Goal: Task Accomplishment & Management: Complete application form

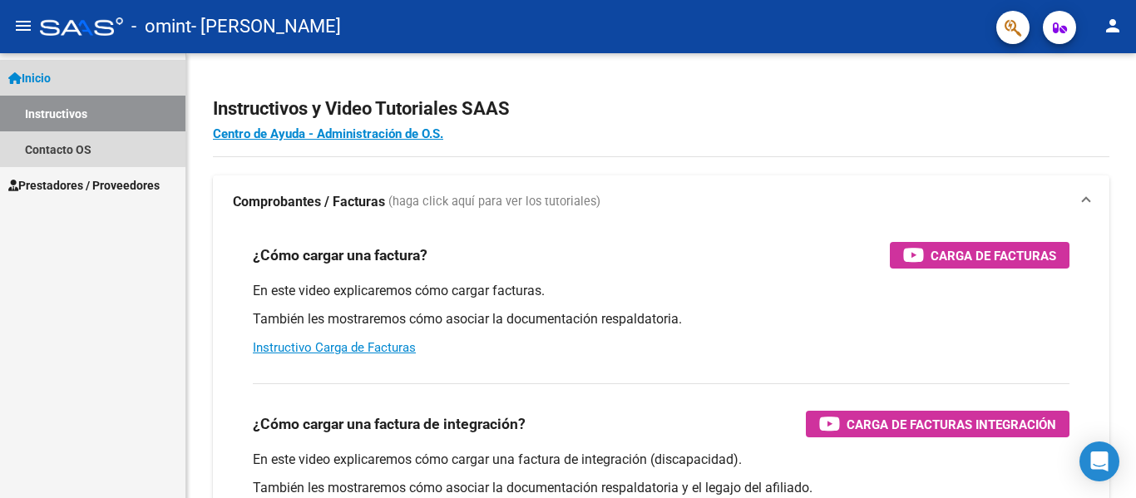
click at [51, 86] on span "Inicio" at bounding box center [29, 78] width 42 height 18
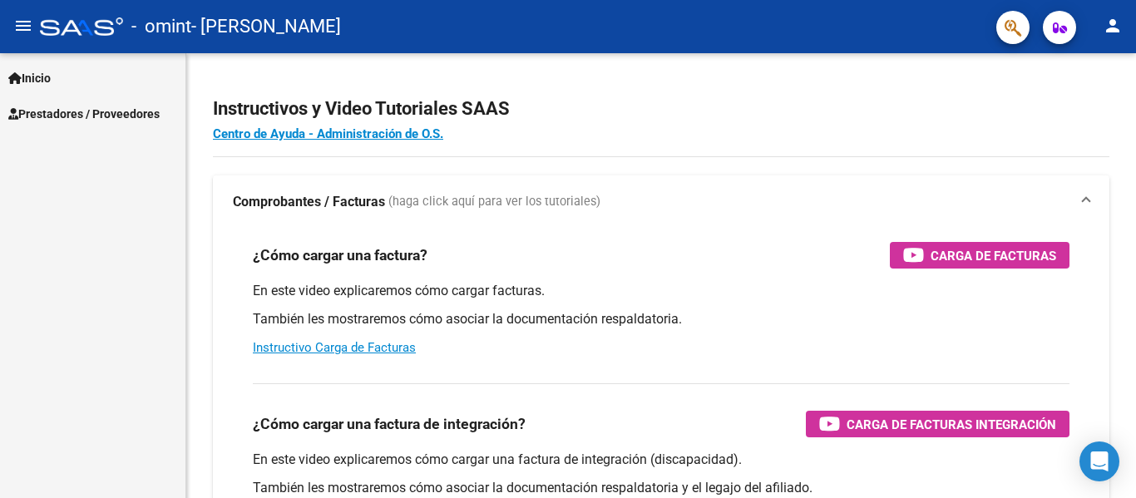
click at [96, 127] on link "Prestadores / Proveedores" at bounding box center [92, 114] width 185 height 36
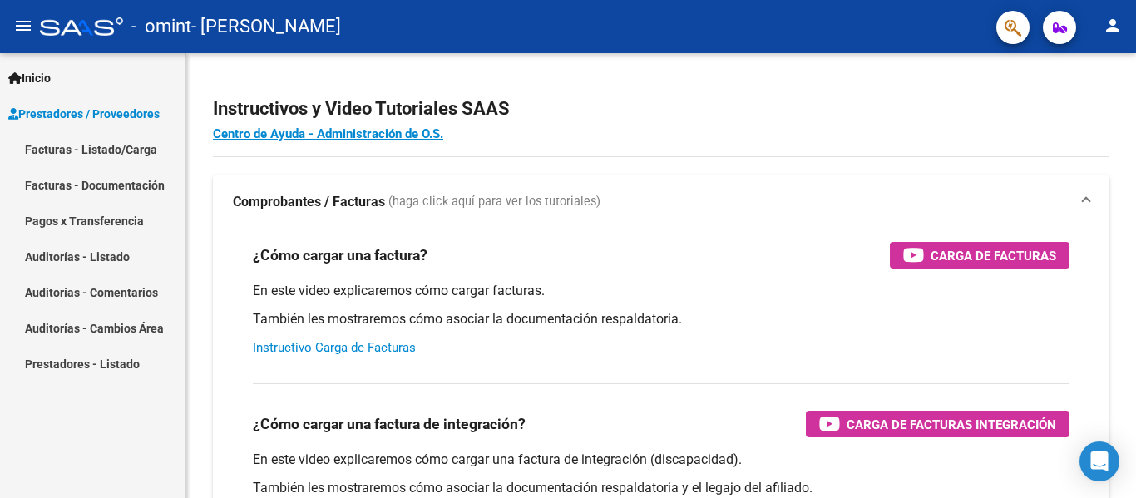
click at [98, 145] on link "Facturas - Listado/Carga" at bounding box center [92, 149] width 185 height 36
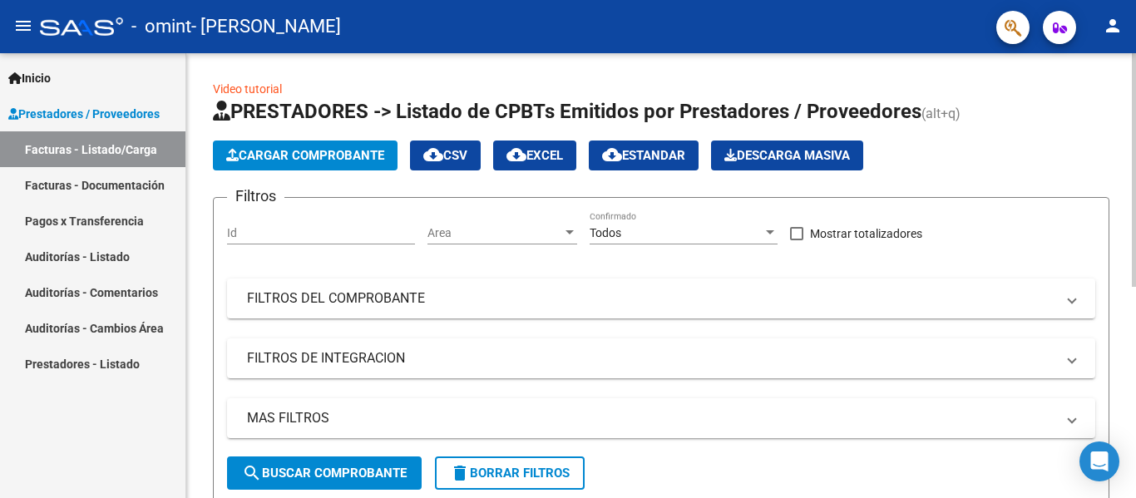
click at [297, 223] on div "Id" at bounding box center [321, 227] width 188 height 33
click at [619, 266] on div "Filtros Id Area Area Todos Confirmado Mostrar totalizadores FILTROS DEL COMPROB…" at bounding box center [661, 333] width 868 height 245
click at [346, 173] on app-list-header "PRESTADORES -> Listado de CPBTs Emitidos por Prestadores / Proveedores (alt+q) …" at bounding box center [661, 301] width 896 height 406
click at [345, 157] on span "Cargar Comprobante" at bounding box center [305, 155] width 158 height 15
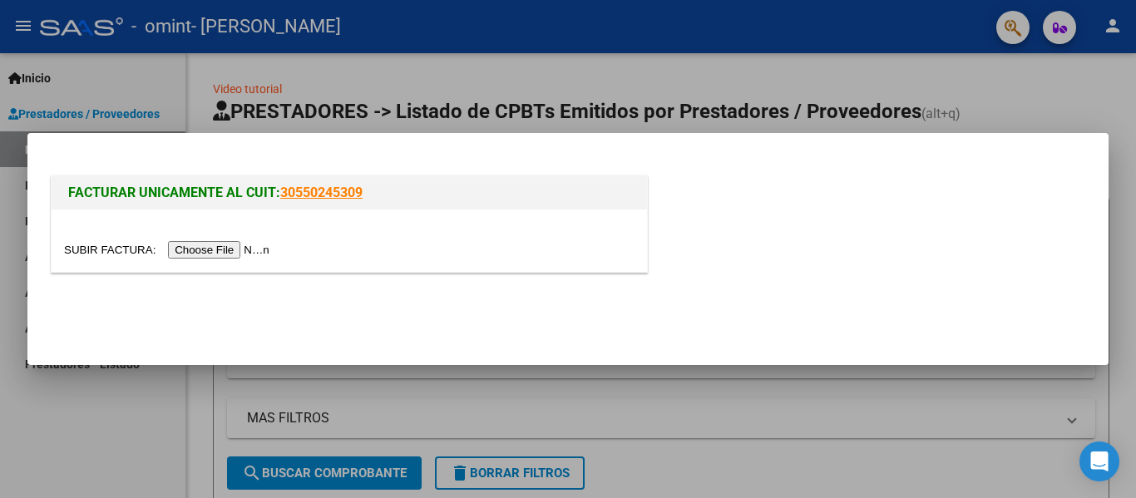
click at [229, 250] on input "file" at bounding box center [169, 249] width 210 height 17
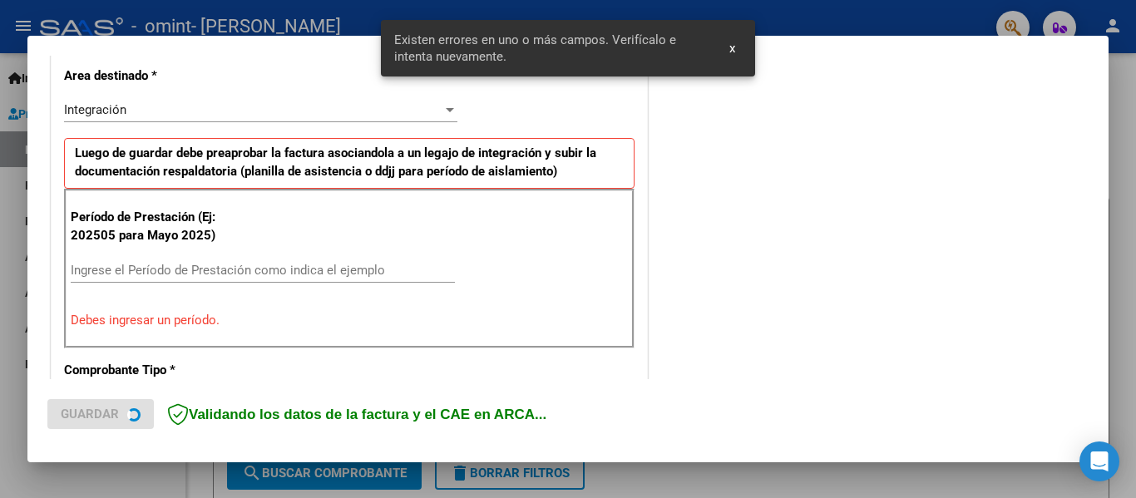
scroll to position [386, 0]
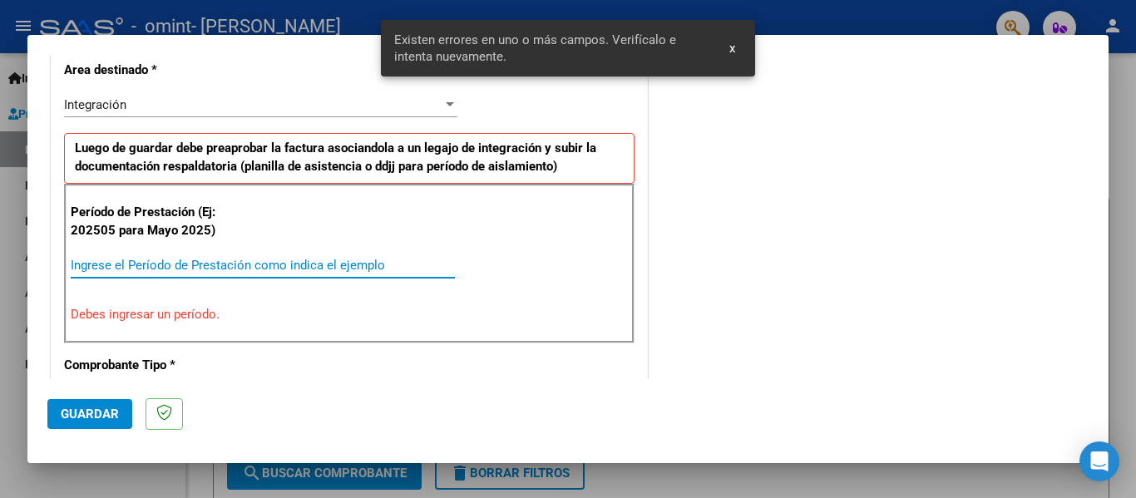
click at [252, 258] on input "Ingrese el Período de Prestación como indica el ejemplo" at bounding box center [263, 265] width 384 height 15
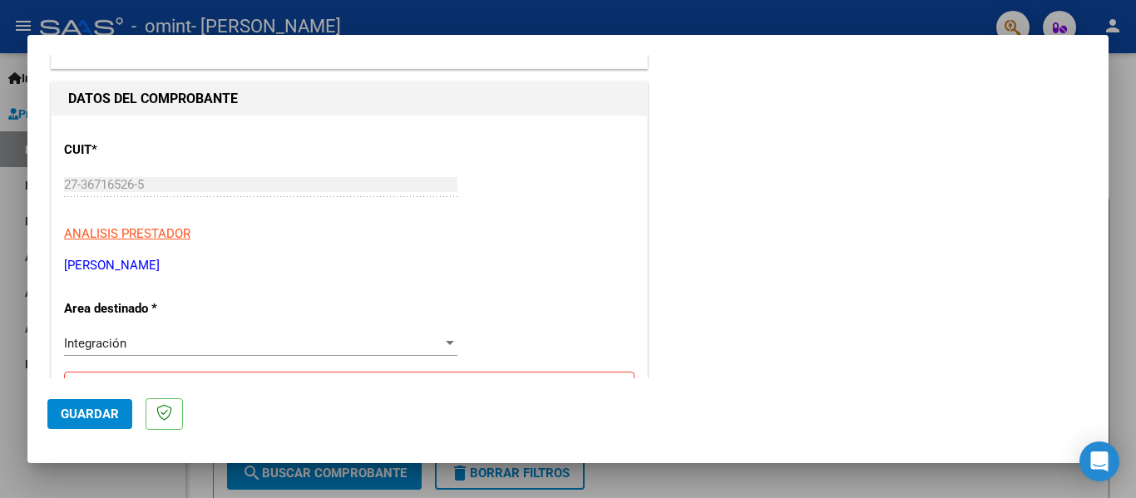
scroll to position [136, 0]
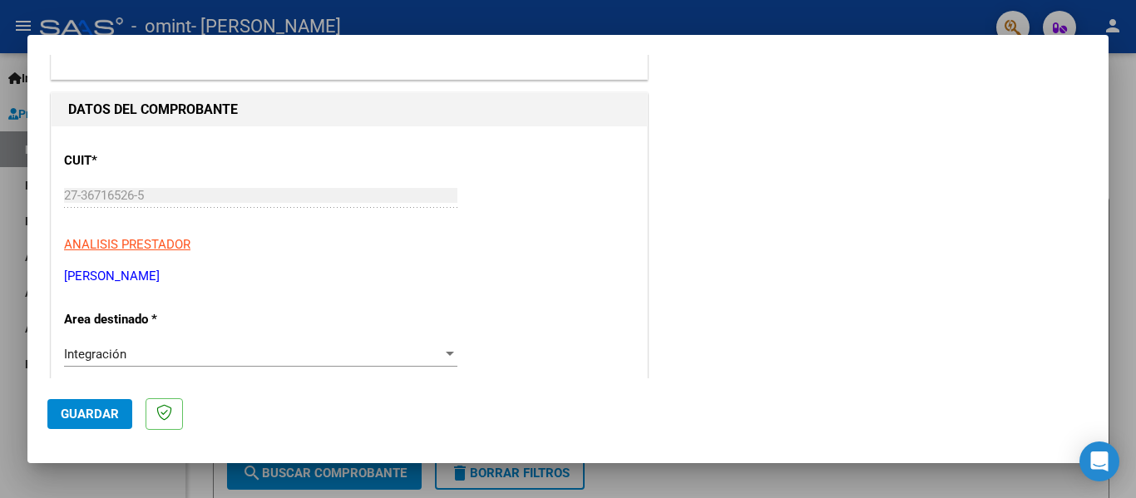
click at [197, 350] on div "Integración" at bounding box center [253, 354] width 378 height 15
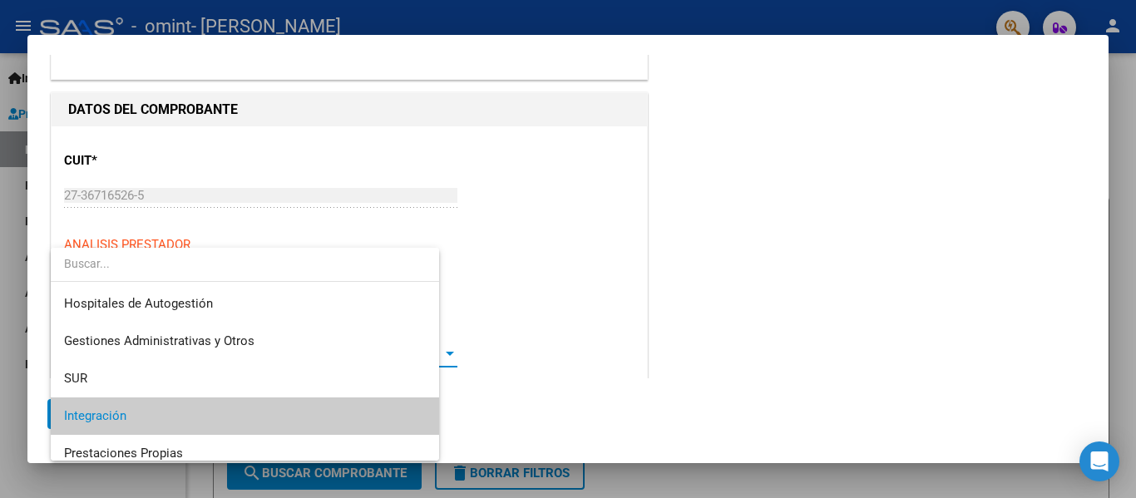
scroll to position [62, 0]
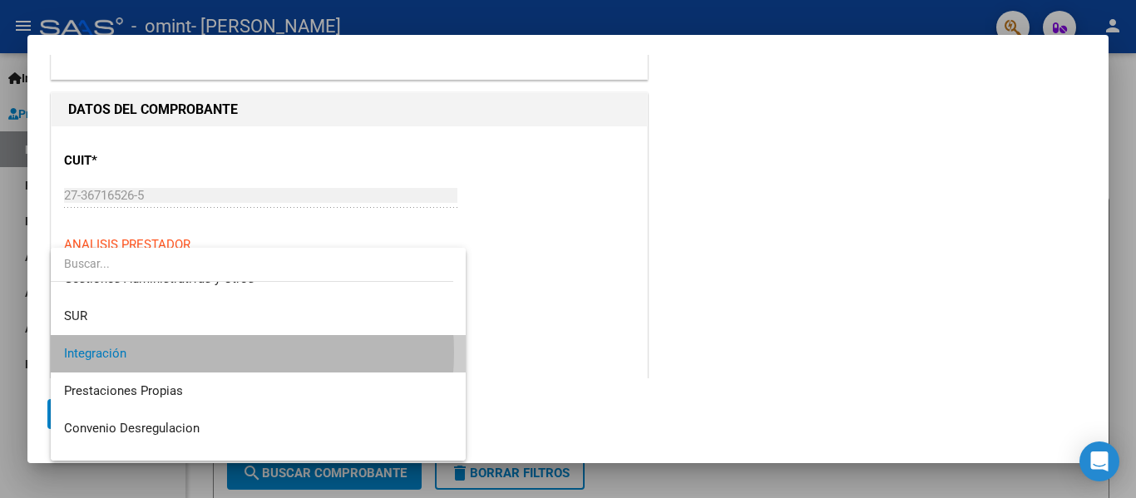
click at [197, 353] on span "Integración" at bounding box center [258, 353] width 388 height 37
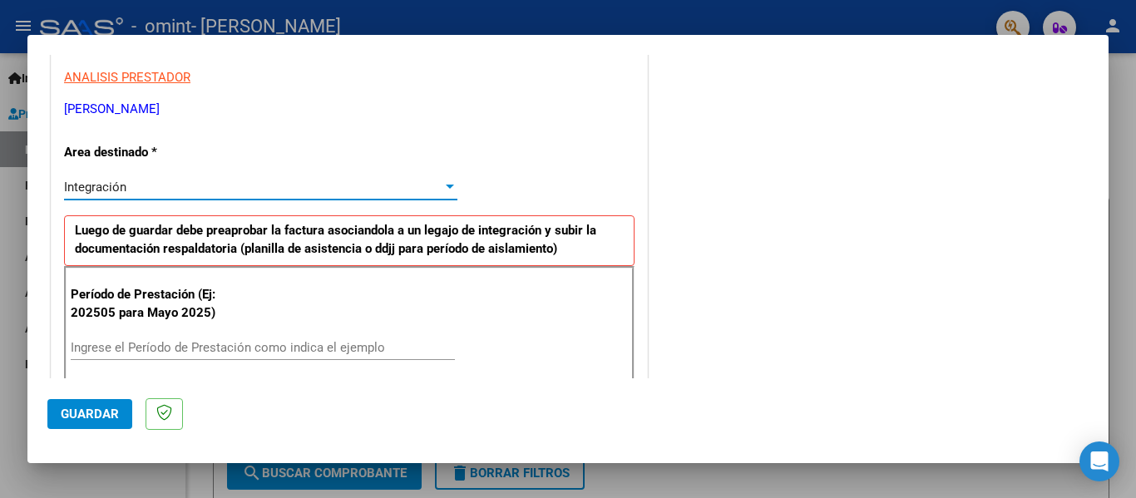
scroll to position [386, 0]
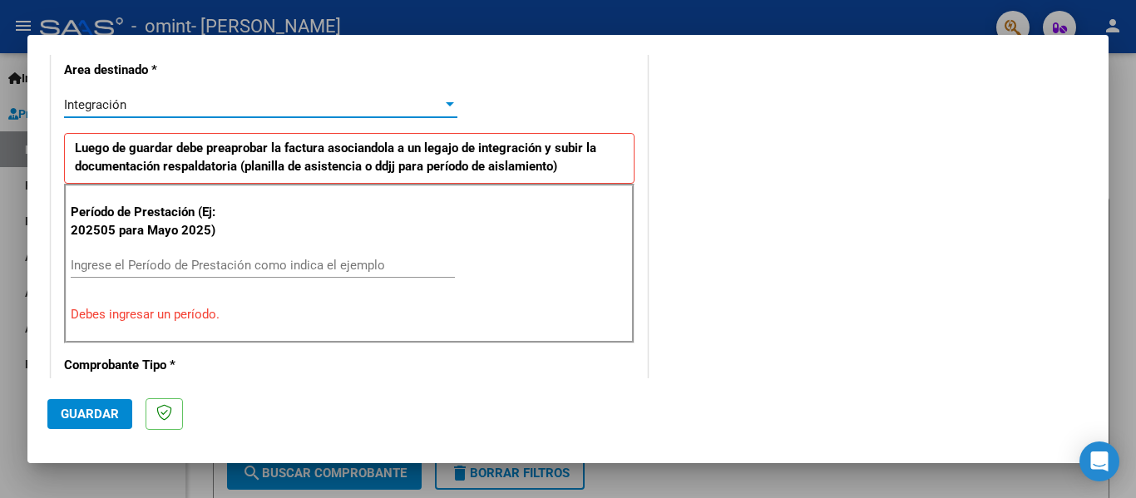
click at [196, 269] on input "Ingrese el Período de Prestación como indica el ejemplo" at bounding box center [263, 265] width 384 height 15
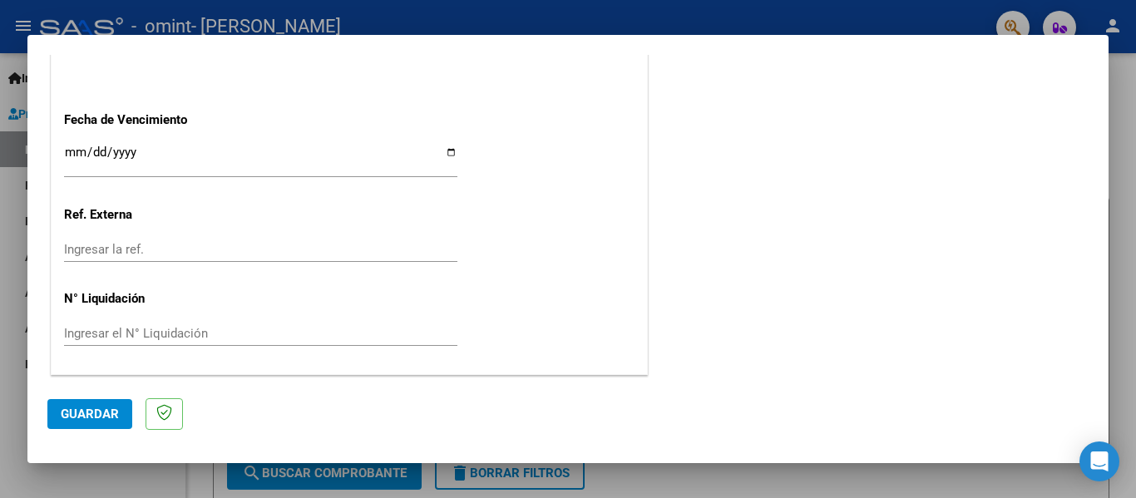
scroll to position [974, 0]
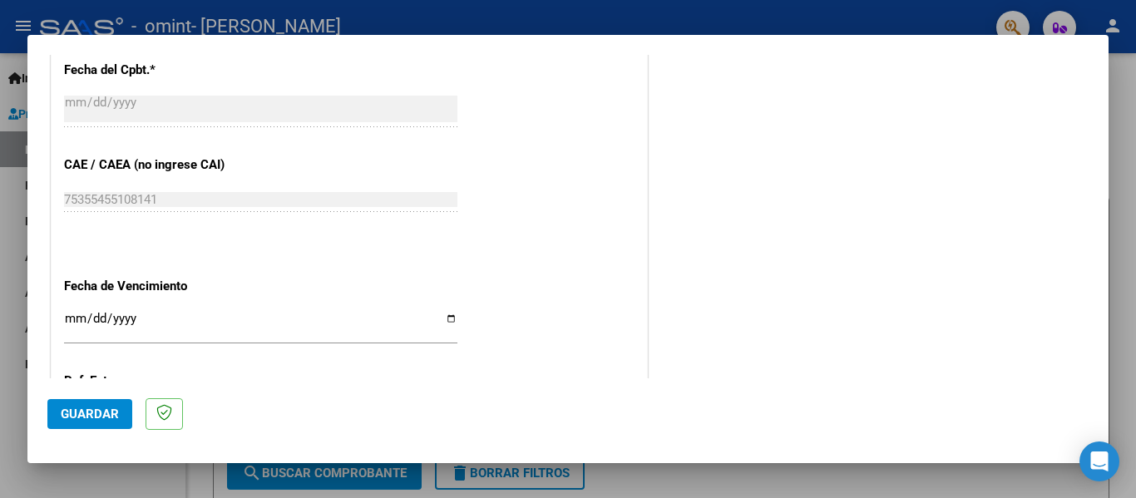
type input "202508"
click at [79, 314] on input "Ingresar la fecha" at bounding box center [260, 325] width 393 height 27
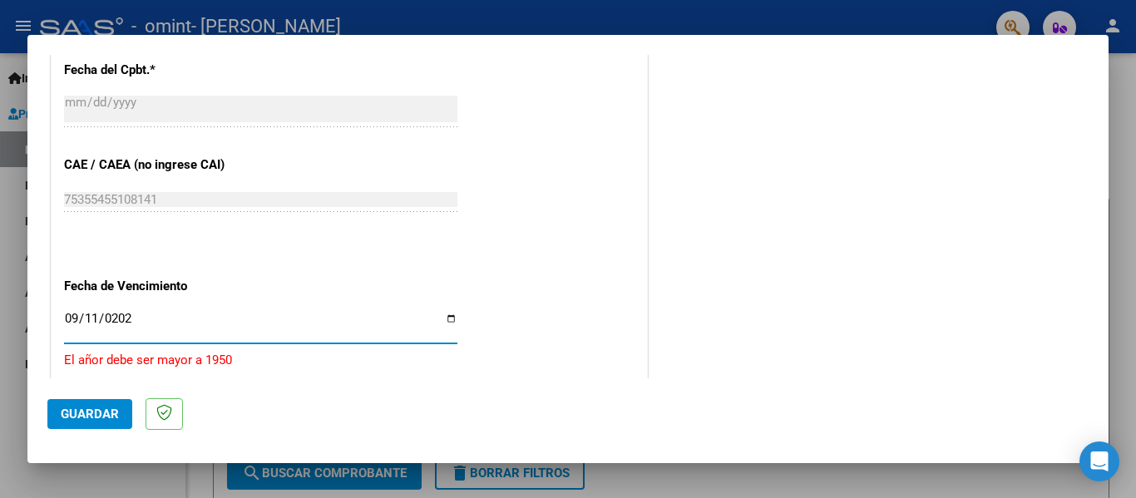
type input "[DATE]"
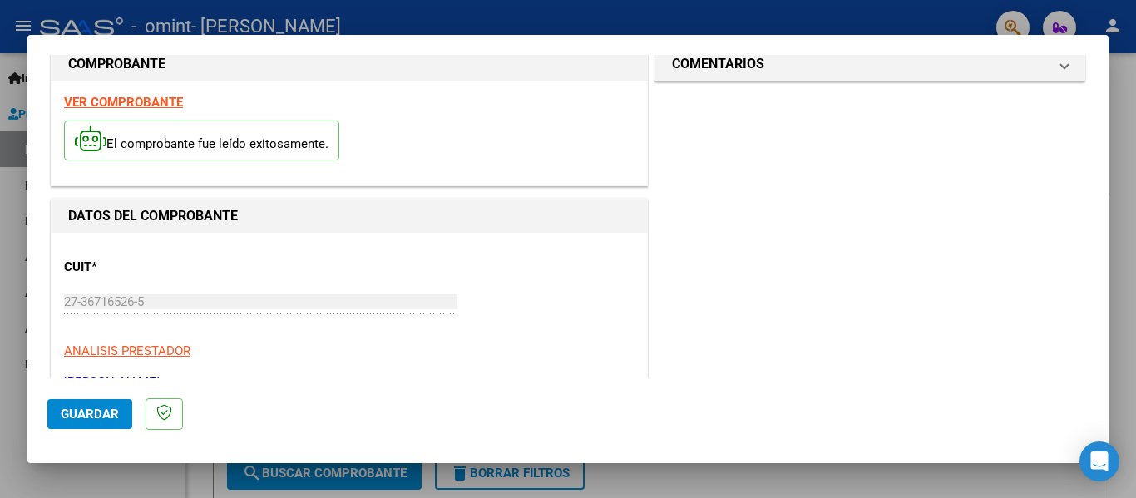
scroll to position [0, 0]
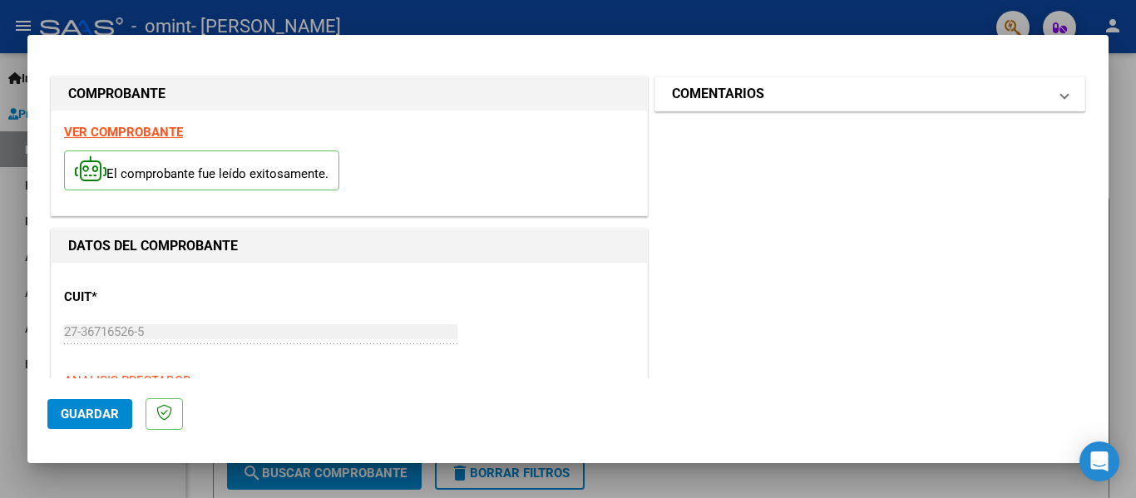
click at [816, 106] on mat-expansion-panel-header "COMENTARIOS" at bounding box center [869, 93] width 429 height 33
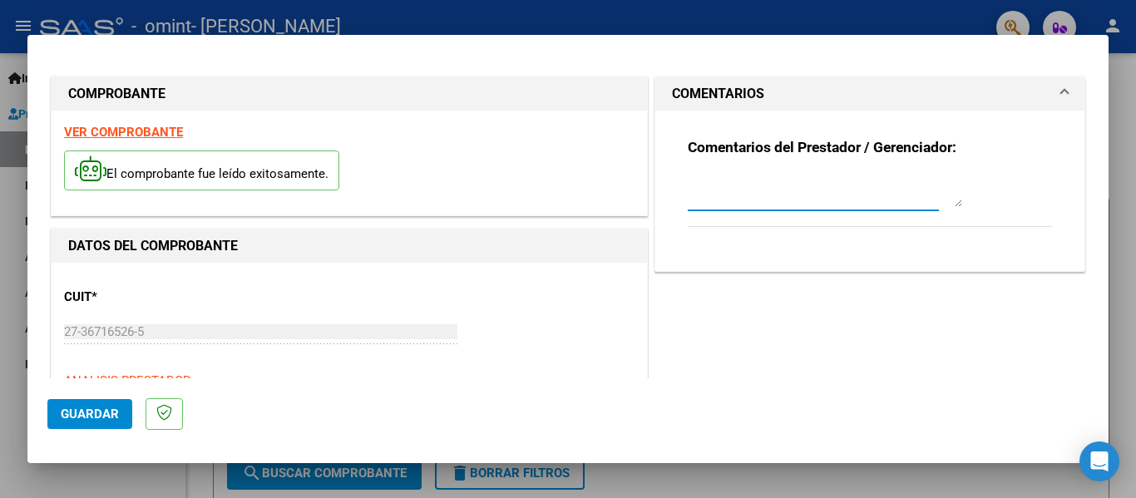
click at [774, 195] on textarea at bounding box center [825, 190] width 274 height 33
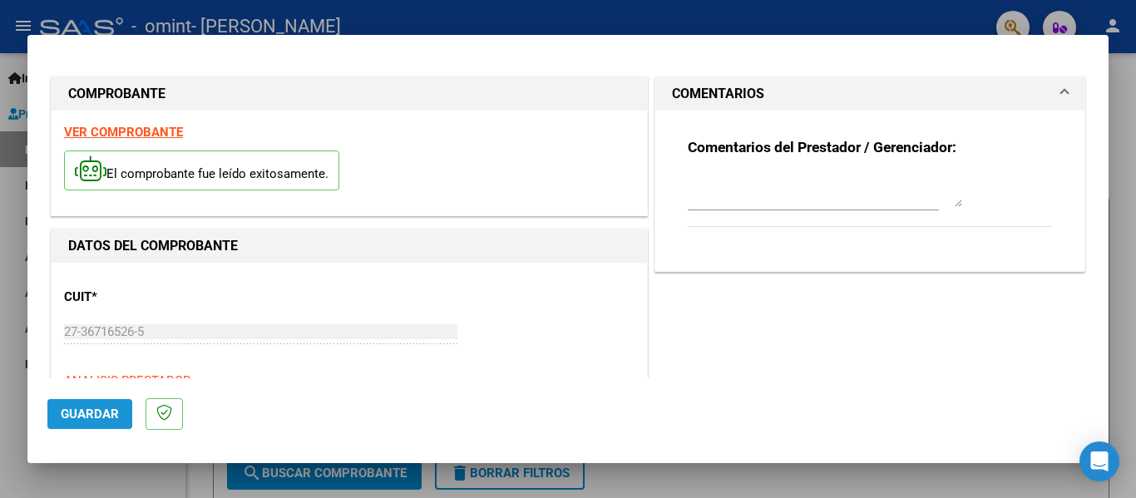
click at [113, 422] on button "Guardar" at bounding box center [89, 414] width 85 height 30
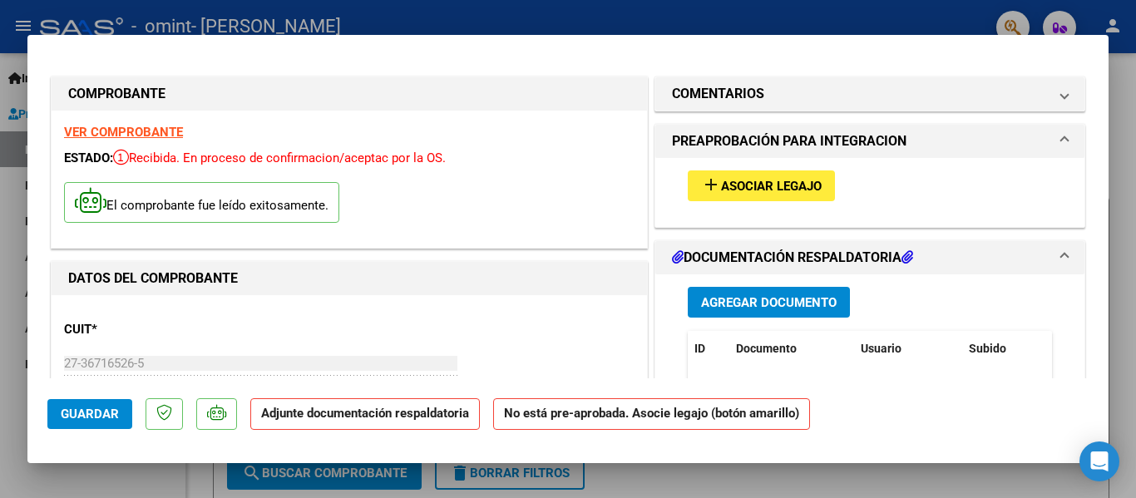
click at [773, 165] on div "add Asociar Legajo" at bounding box center [869, 186] width 389 height 56
drag, startPoint x: 775, startPoint y: 164, endPoint x: 764, endPoint y: 177, distance: 17.1
click at [774, 165] on div "add Asociar Legajo" at bounding box center [869, 186] width 389 height 56
click at [763, 179] on span "Asociar Legajo" at bounding box center [771, 186] width 101 height 15
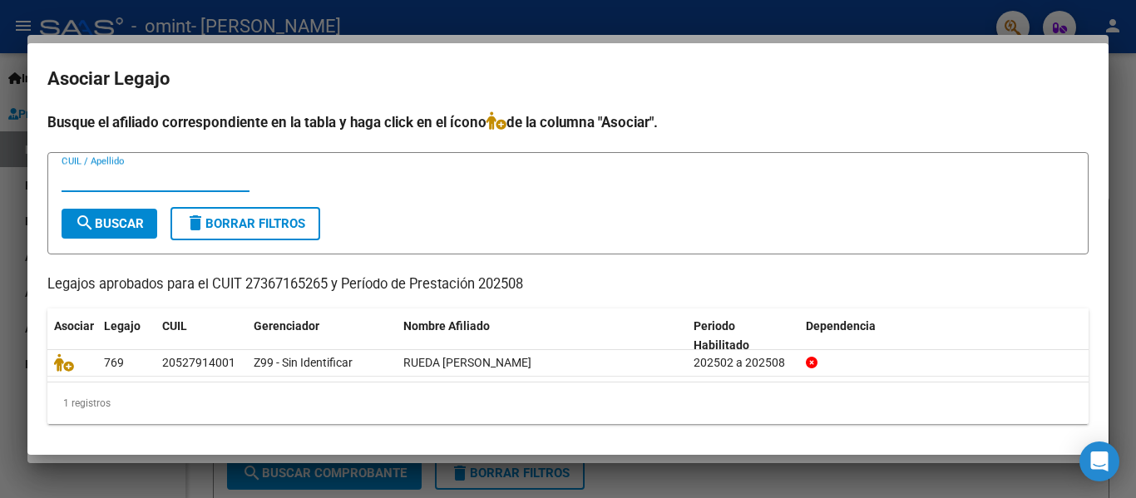
click at [148, 180] on input "CUIL / Apellido" at bounding box center [156, 178] width 188 height 15
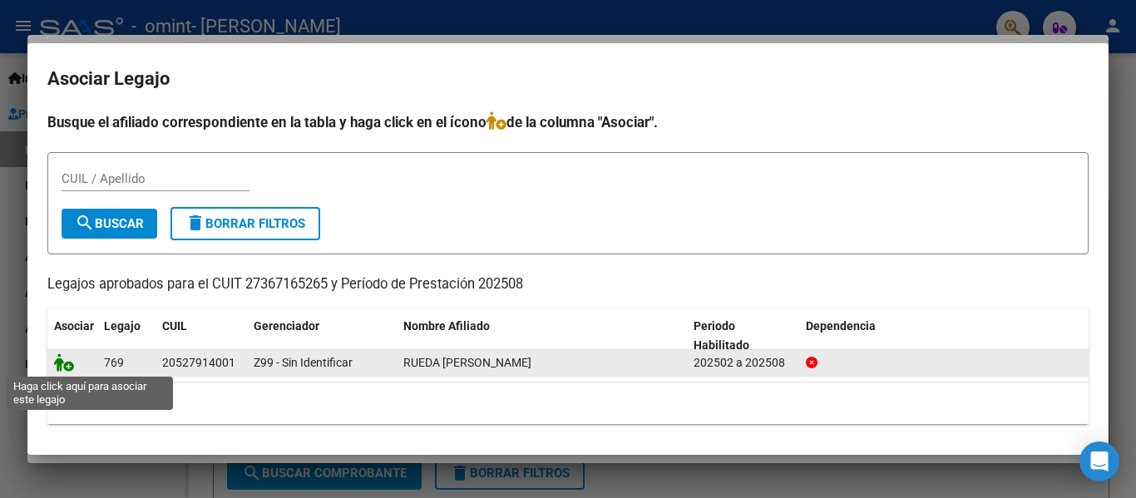
click at [64, 367] on icon at bounding box center [64, 362] width 20 height 18
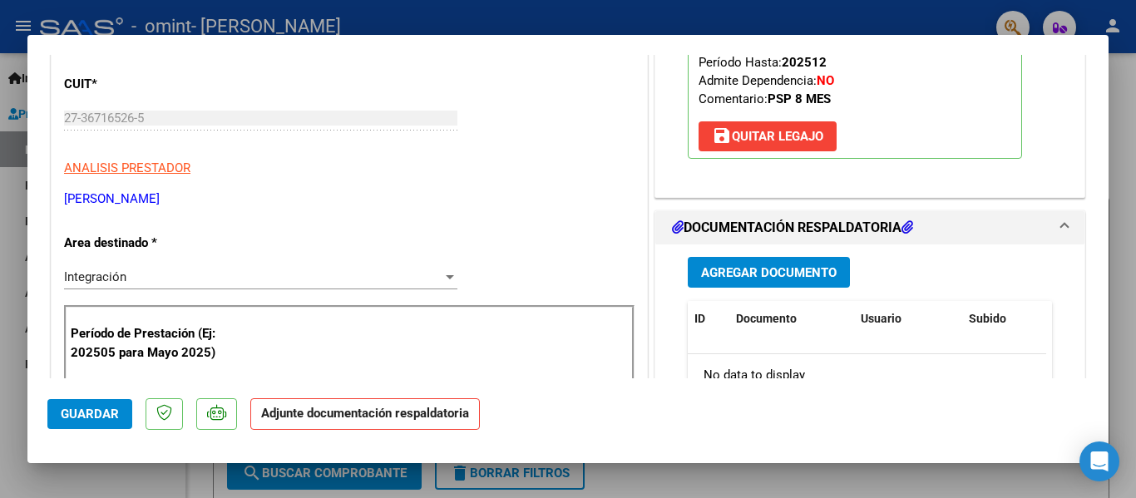
scroll to position [249, 0]
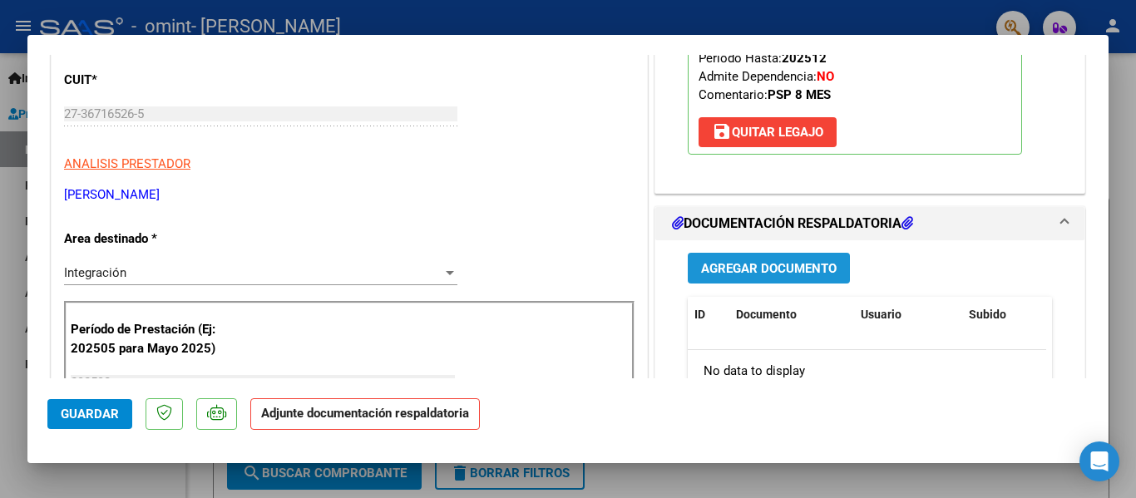
click at [784, 263] on span "Agregar Documento" at bounding box center [769, 268] width 136 height 15
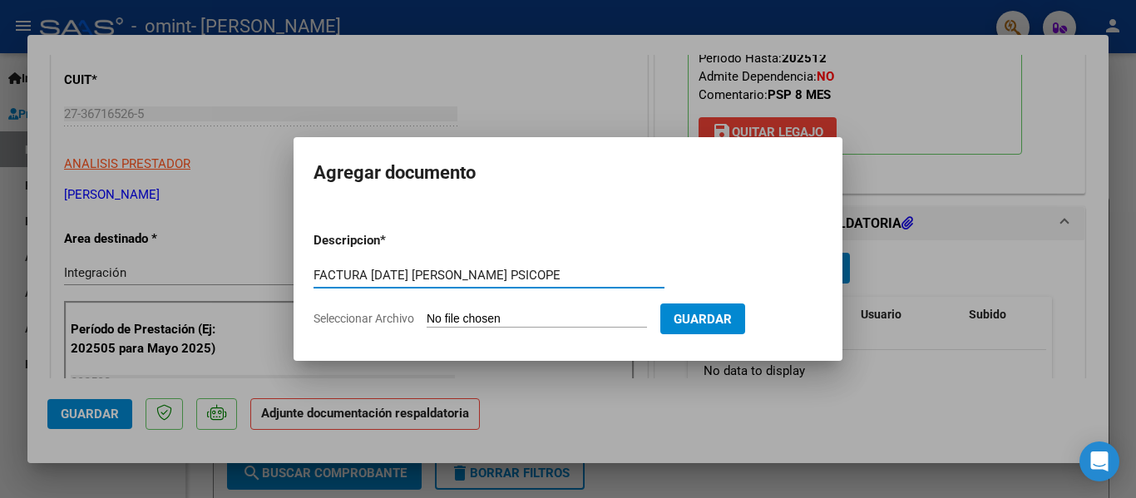
type input "FACTURA [DATE] [PERSON_NAME] PSICOPE"
click at [630, 306] on form "Descripcion * FACTURA [DATE] [PERSON_NAME] PSICOPE Escriba aquí una descripcion…" at bounding box center [567, 279] width 509 height 121
click at [619, 323] on input "Seleccionar Archivo" at bounding box center [537, 320] width 220 height 16
type input "C:\fakepath\27367165265_011_00001_00000882.pdf"
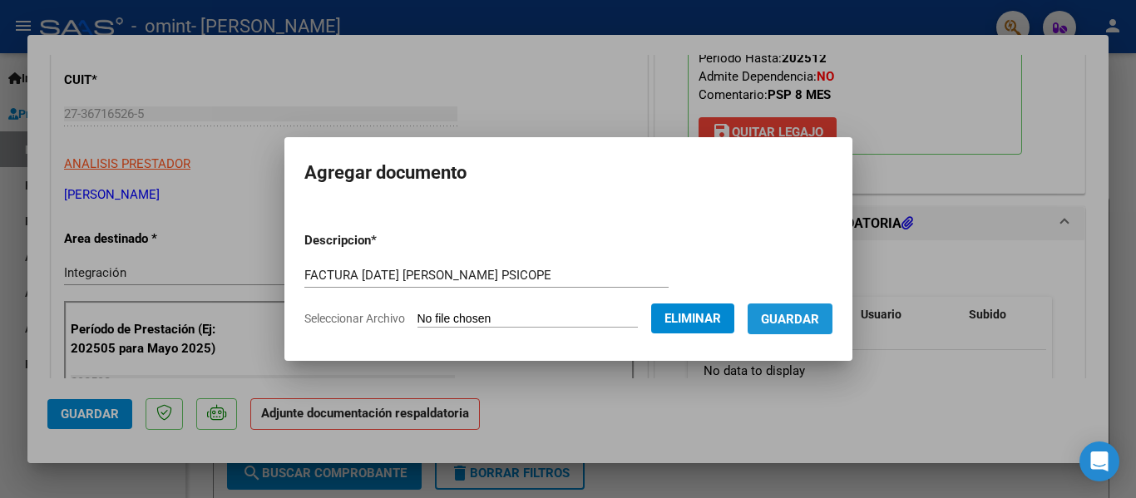
click at [815, 314] on span "Guardar" at bounding box center [790, 319] width 58 height 15
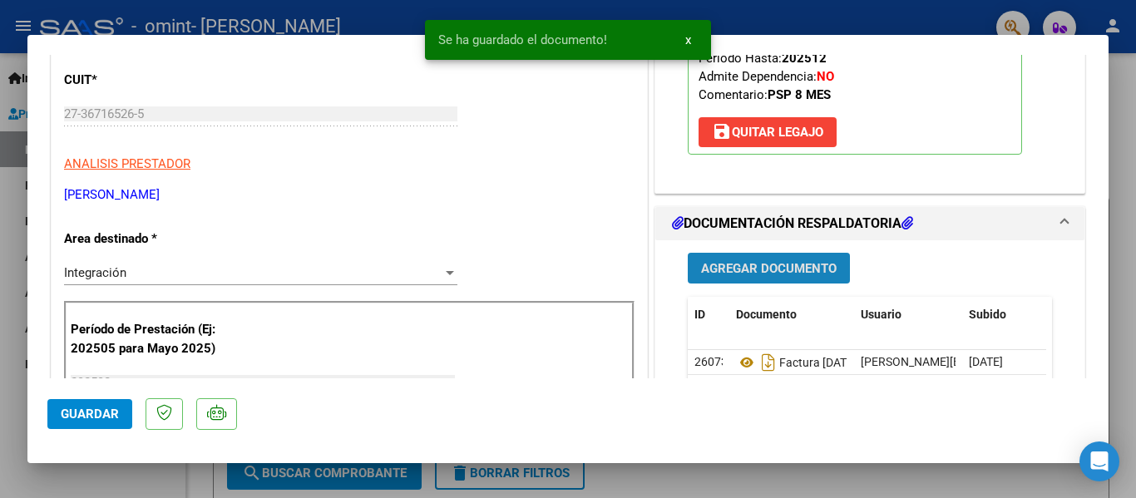
click at [782, 273] on span "Agregar Documento" at bounding box center [769, 268] width 136 height 15
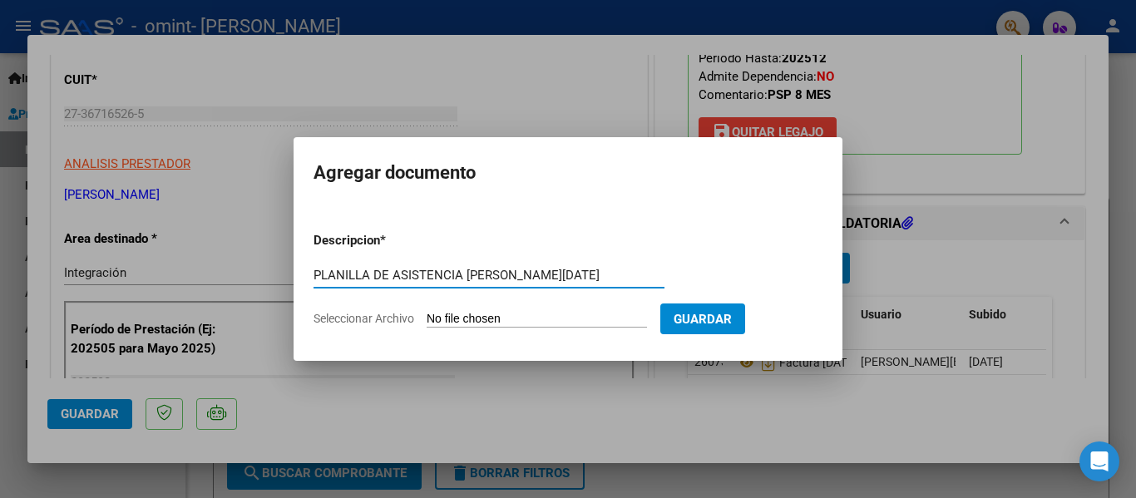
type input "PLANILLA DE ASISTENCIA [PERSON_NAME][DATE]"
click at [551, 322] on input "Seleccionar Archivo" at bounding box center [537, 320] width 220 height 16
type input "C:\fakepath\Rueda [DATE].pdf"
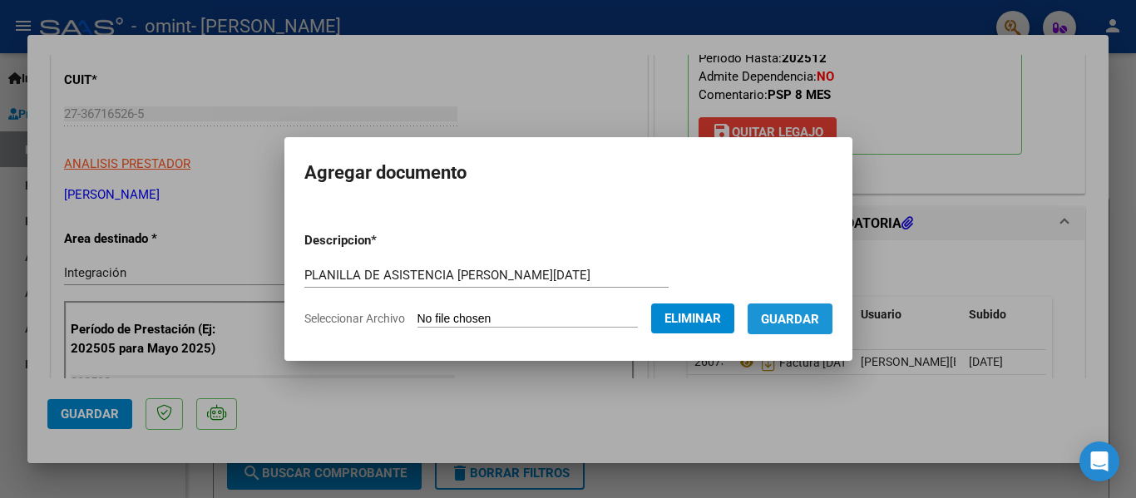
click at [819, 318] on span "Guardar" at bounding box center [790, 319] width 58 height 15
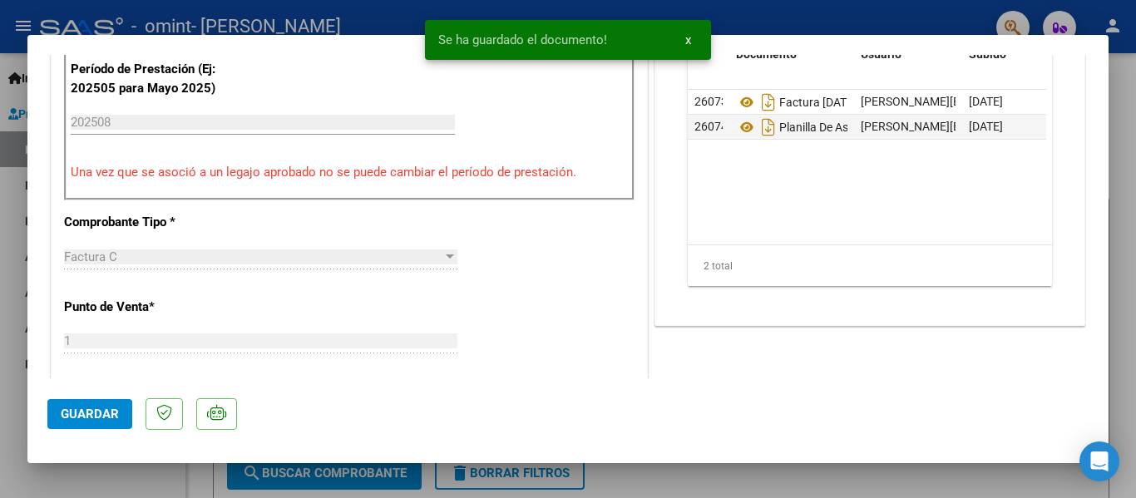
scroll to position [416, 0]
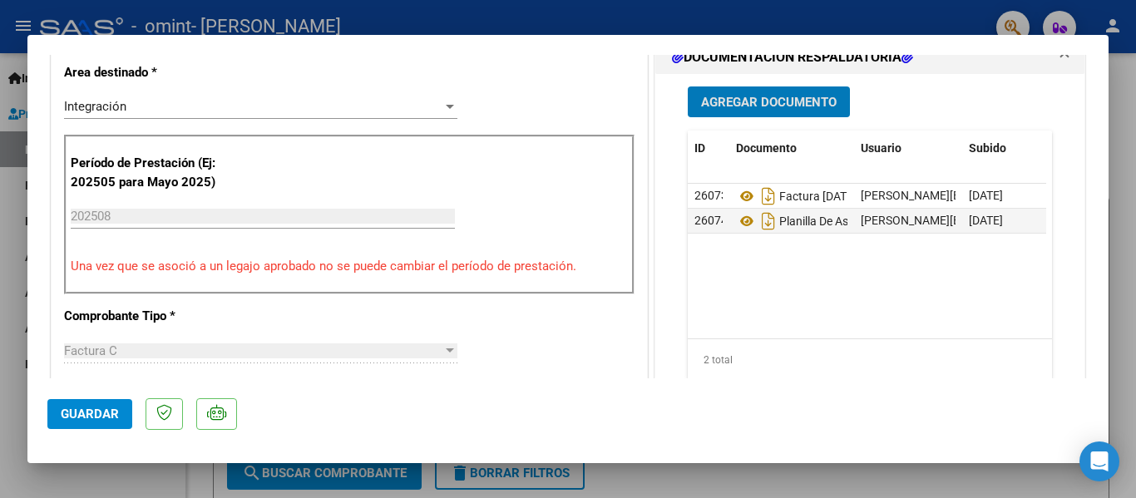
click at [86, 422] on span "Guardar" at bounding box center [90, 414] width 58 height 15
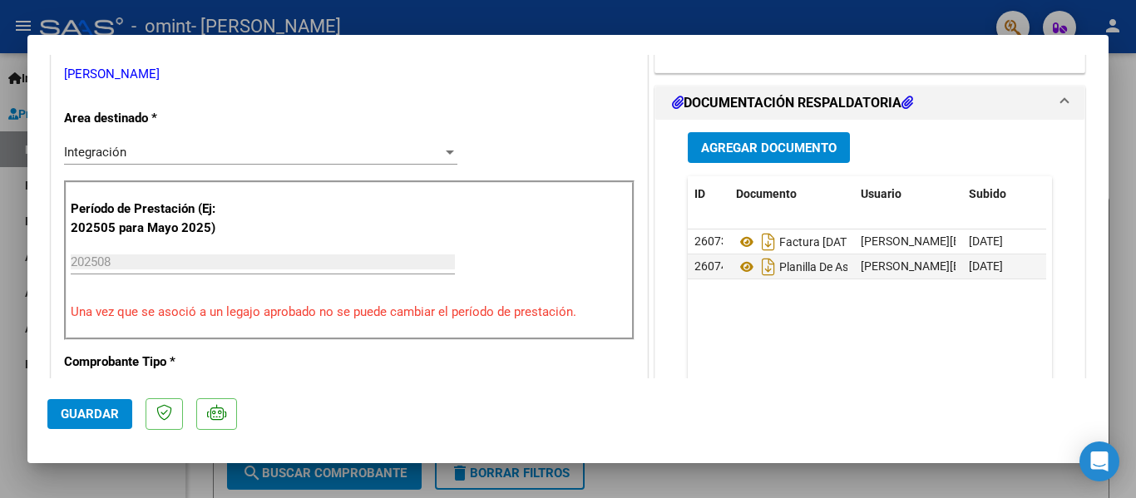
scroll to position [333, 0]
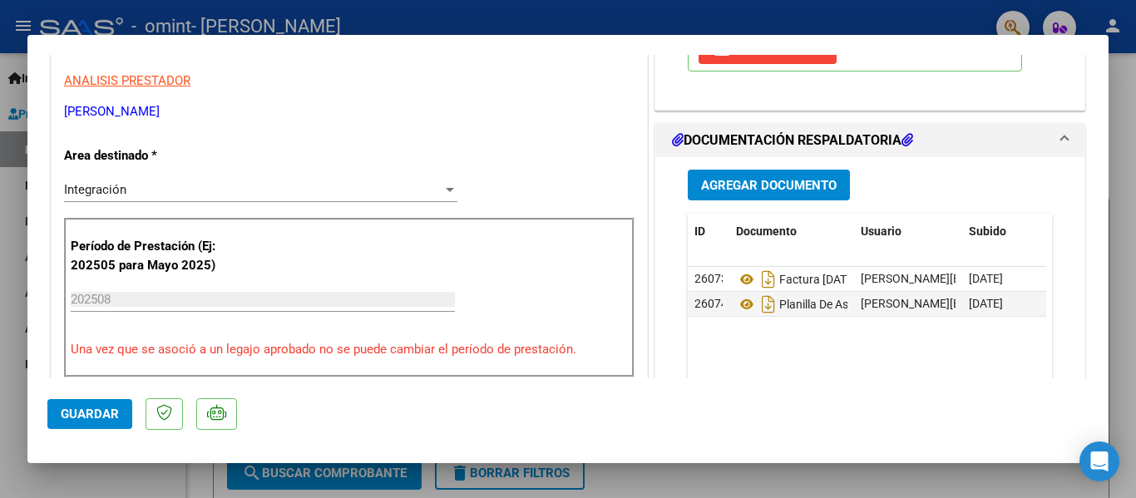
click at [108, 412] on span "Guardar" at bounding box center [90, 414] width 58 height 15
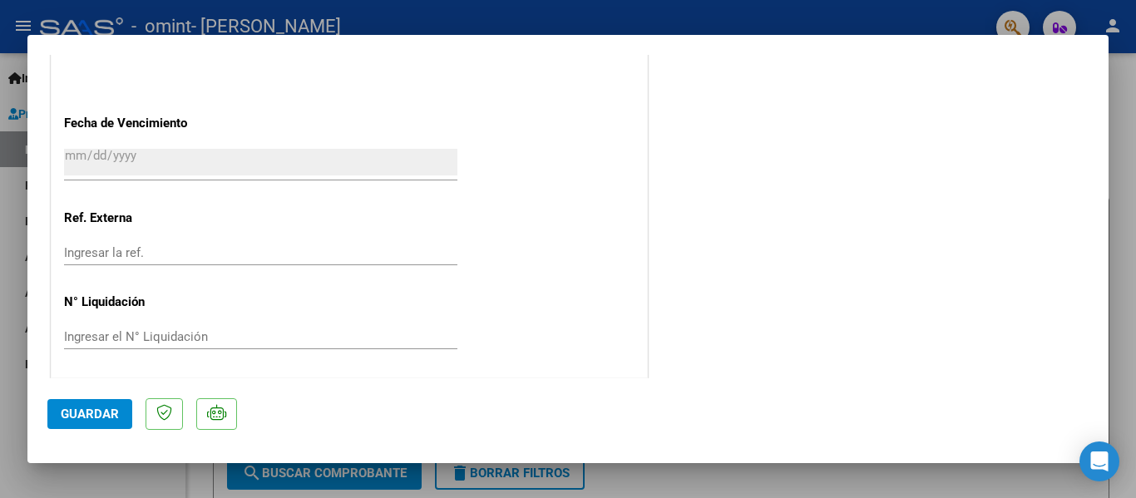
scroll to position [1165, 0]
click at [1135, 179] on div at bounding box center [568, 249] width 1136 height 498
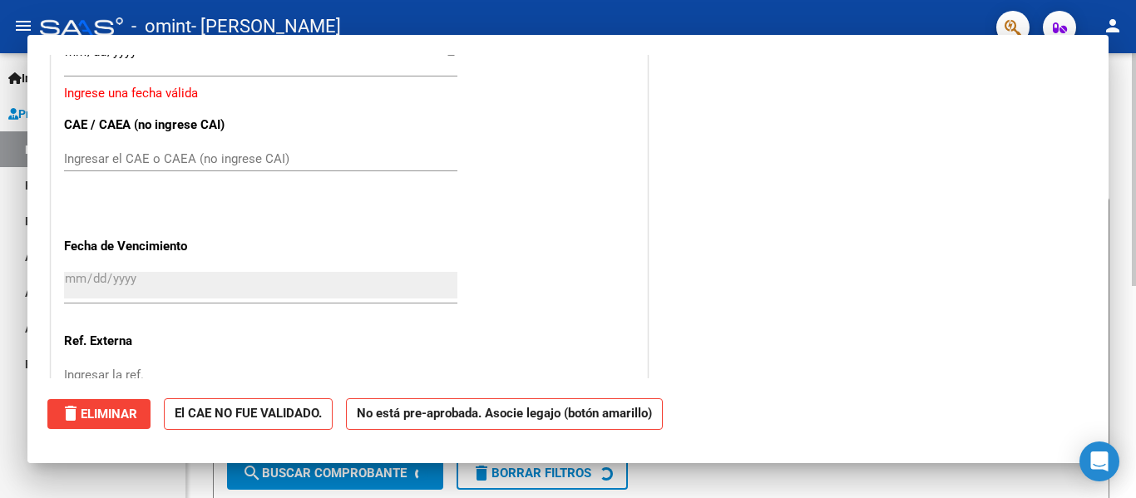
scroll to position [0, 0]
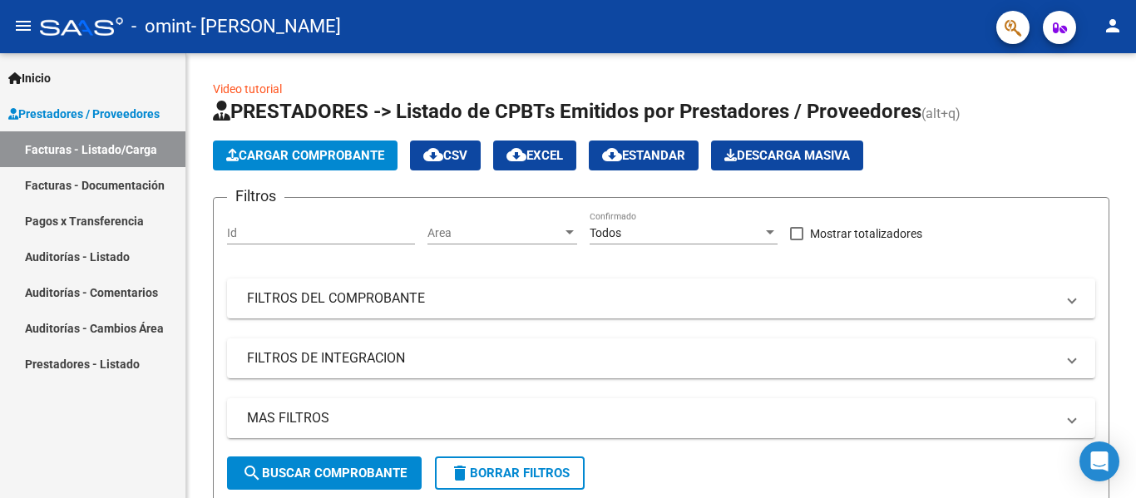
click at [35, 169] on link "Facturas - Documentación" at bounding box center [92, 185] width 185 height 36
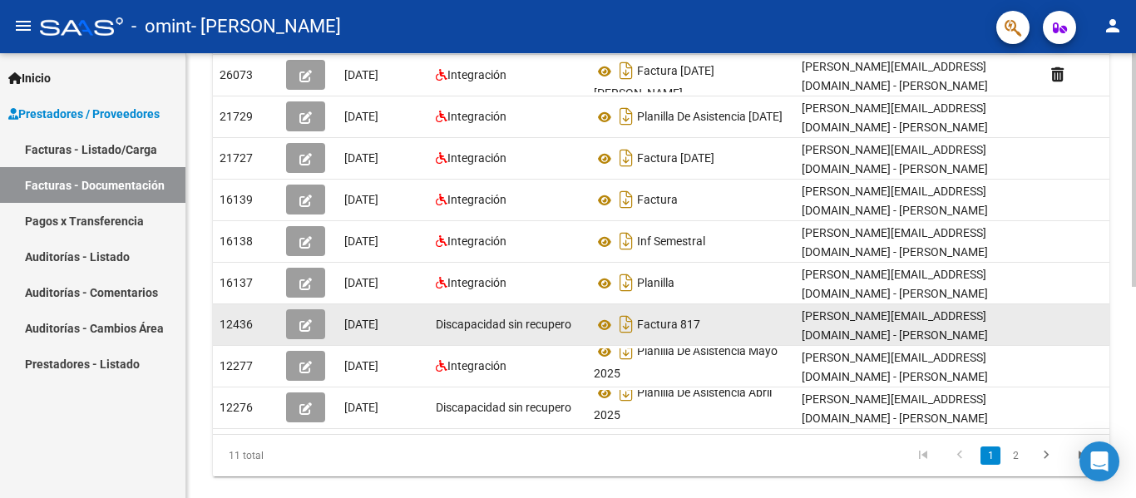
scroll to position [402, 0]
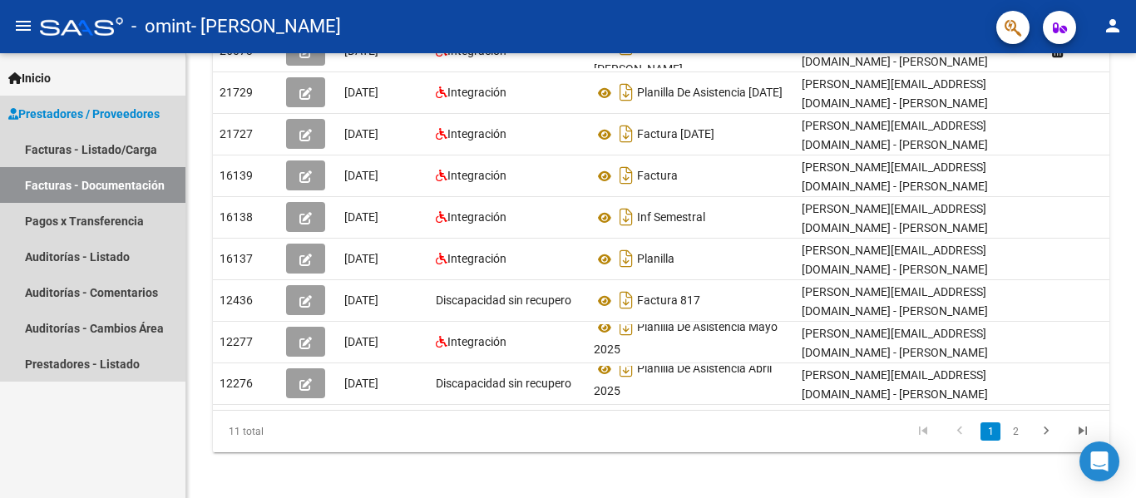
click at [59, 175] on link "Facturas - Documentación" at bounding box center [92, 185] width 185 height 36
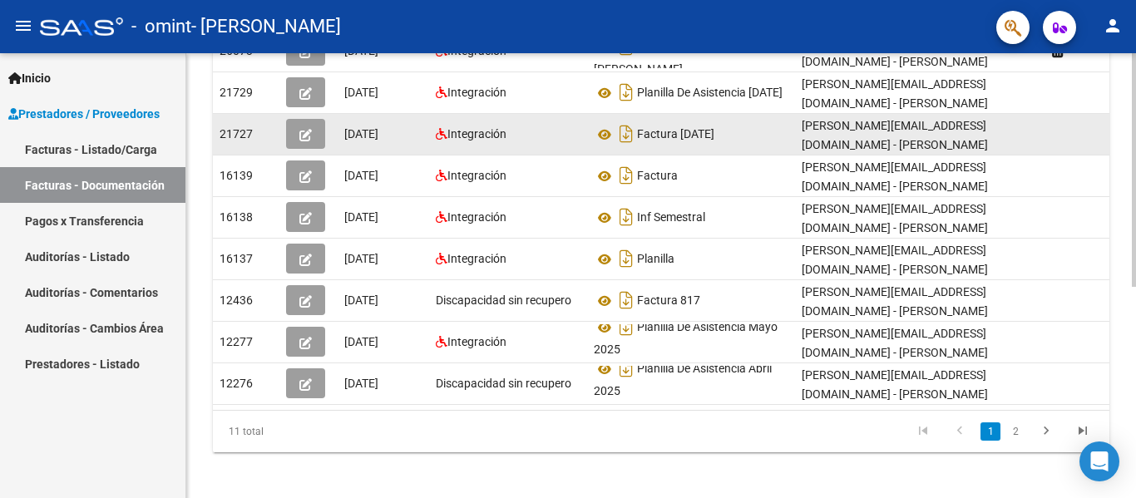
scroll to position [11, 0]
